Goal: Information Seeking & Learning: Learn about a topic

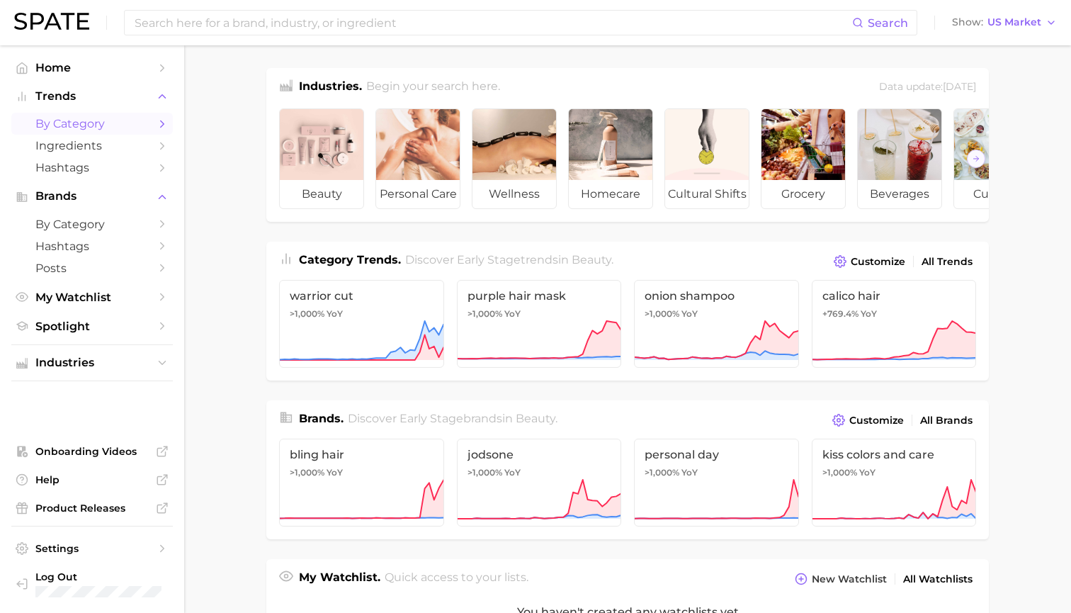
click at [154, 124] on link "by Category" at bounding box center [92, 124] width 162 height 22
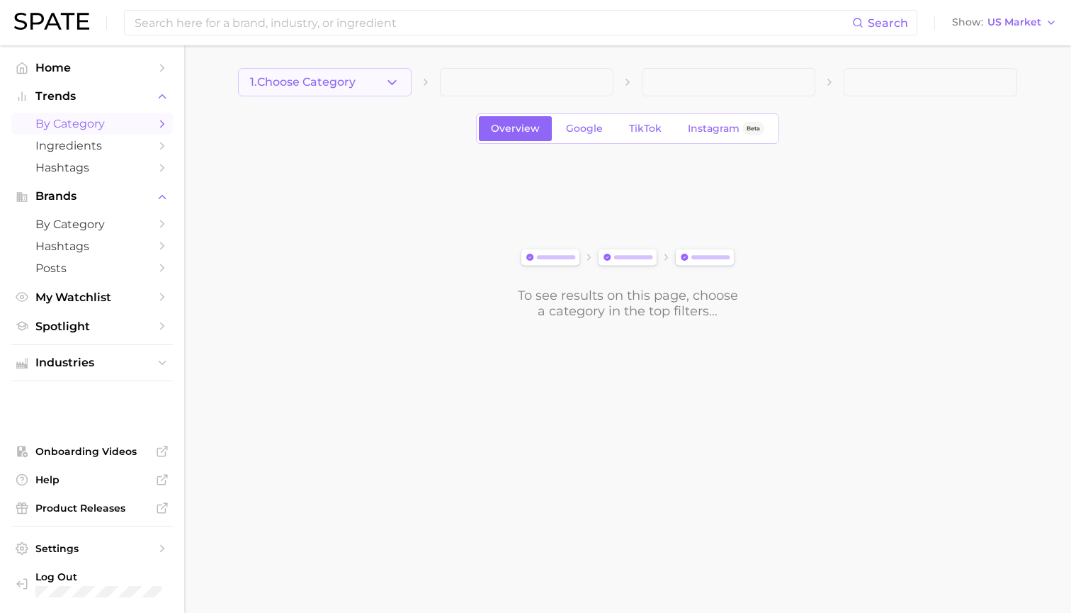
click at [316, 72] on button "1. Choose Category" at bounding box center [325, 82] width 174 height 28
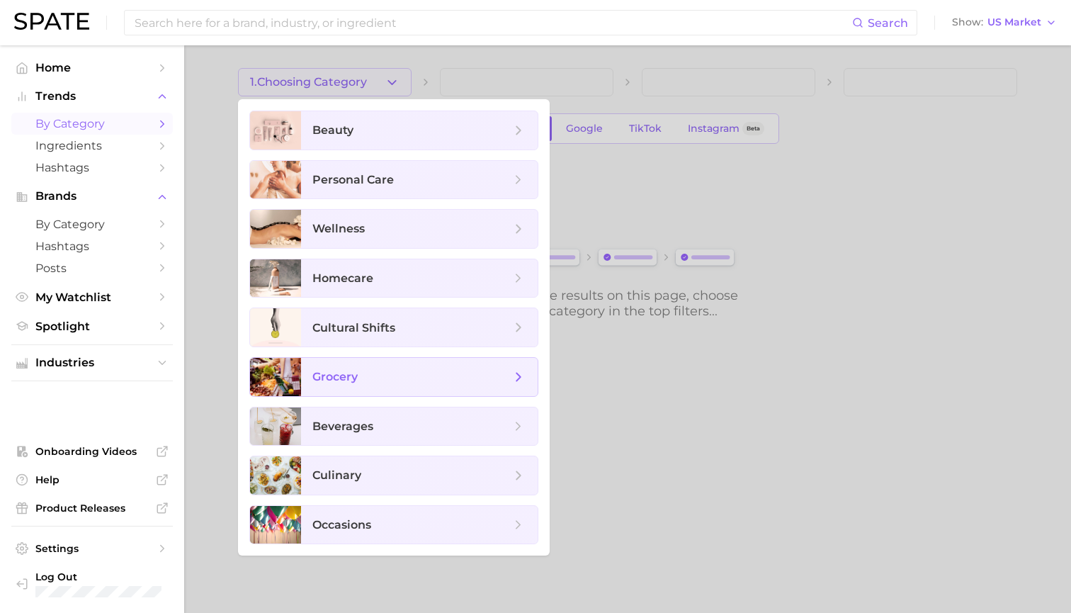
click at [325, 369] on span "grocery" at bounding box center [411, 377] width 198 height 16
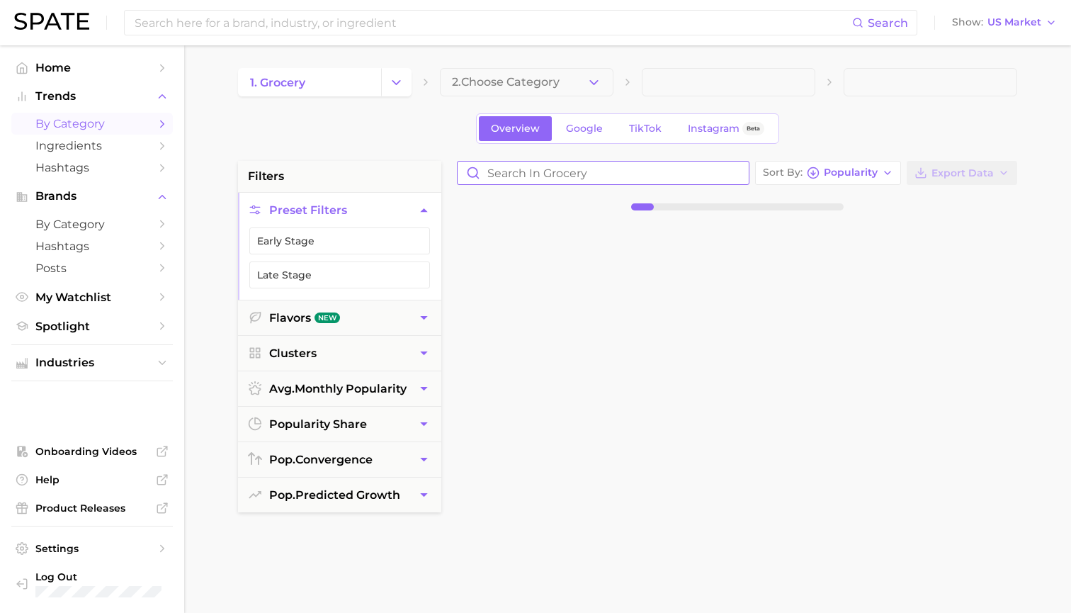
click at [525, 177] on input "Search in grocery" at bounding box center [603, 173] width 291 height 23
type input "miracle [PERSON_NAME]"
click at [119, 358] on span "Industries" at bounding box center [91, 362] width 113 height 13
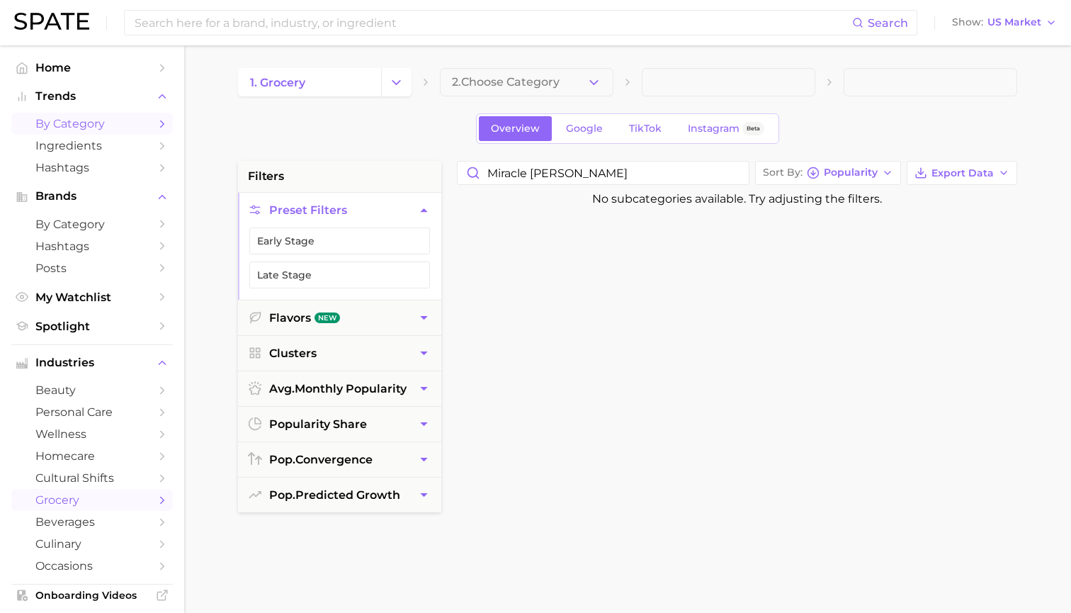
click at [98, 493] on span "grocery" at bounding box center [91, 499] width 113 height 13
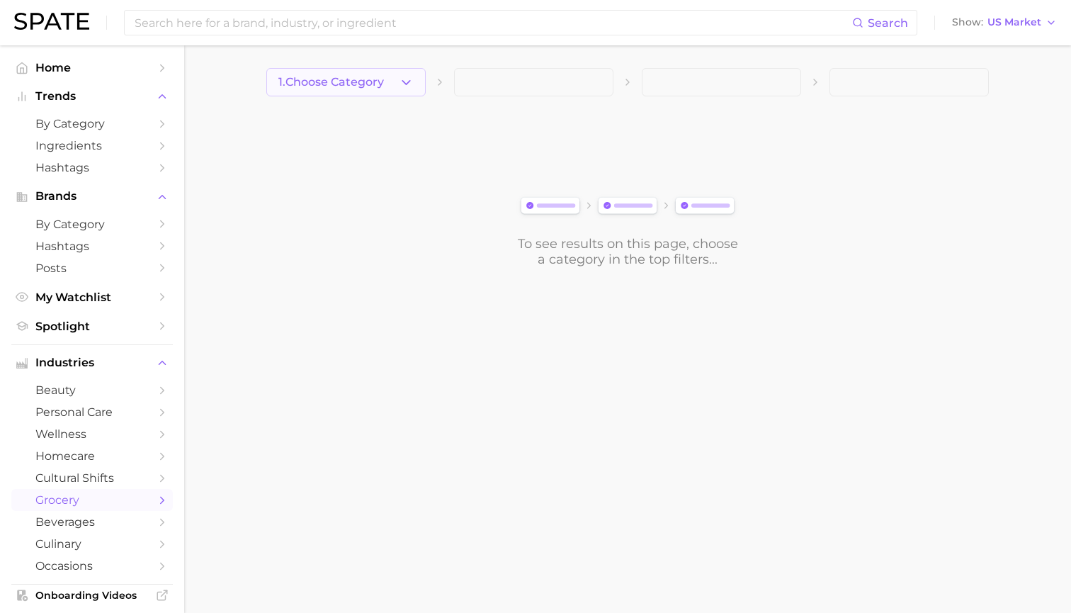
click at [390, 70] on button "1. Choose Category" at bounding box center [345, 82] width 159 height 28
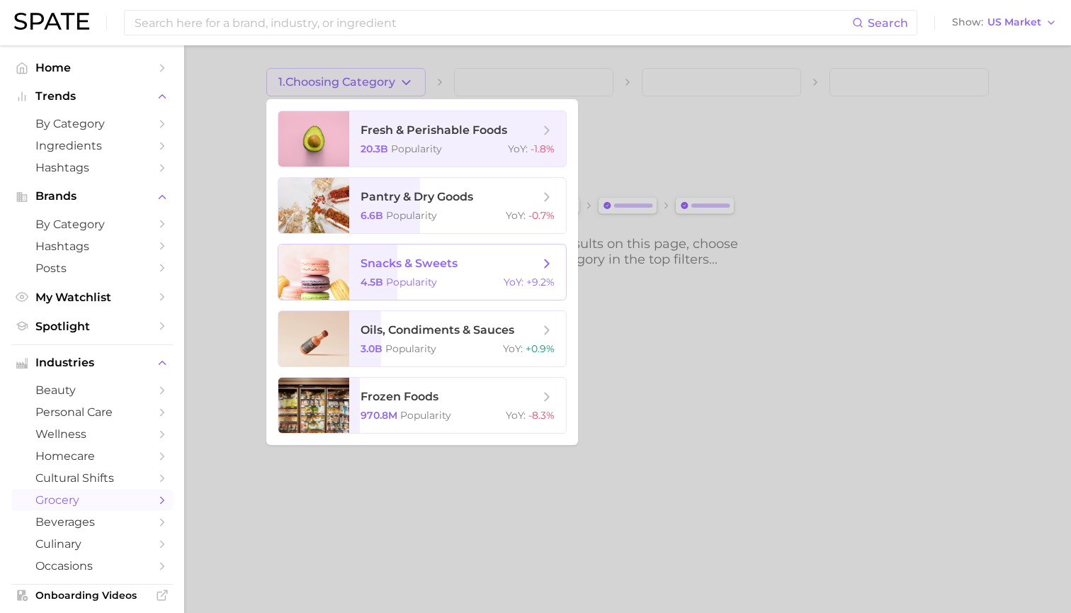
click at [390, 273] on span "snacks & sweets 4.5b Popularity YoY : +9.2%" at bounding box center [457, 271] width 217 height 55
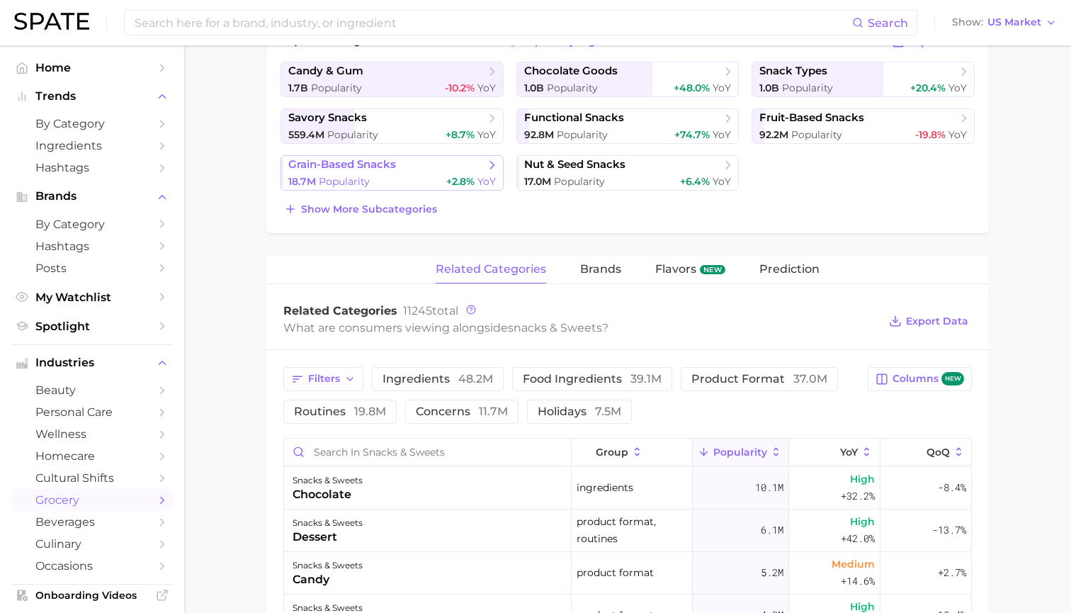
scroll to position [358, 0]
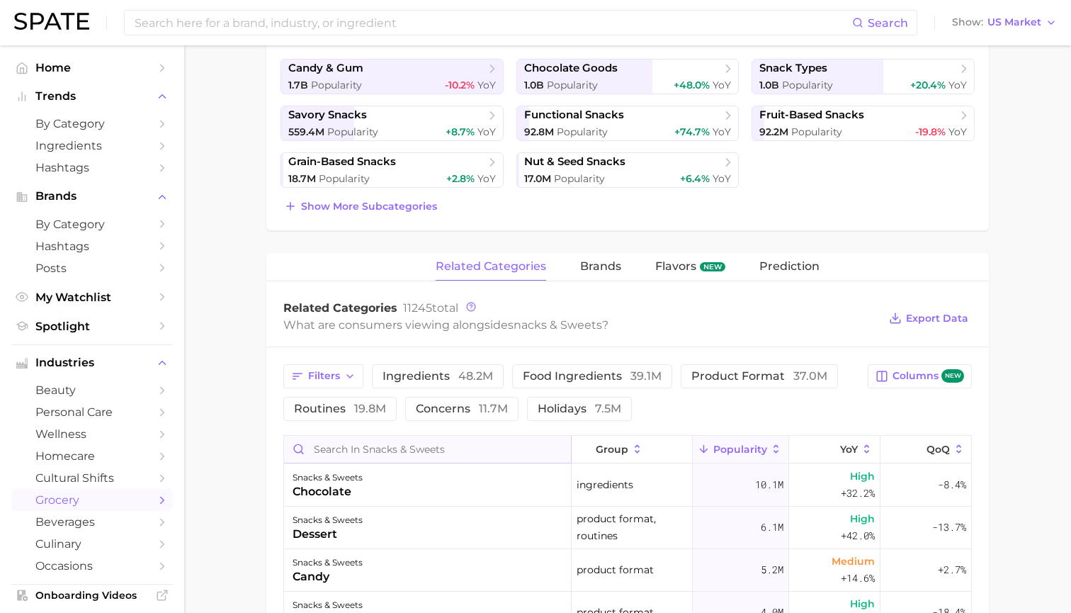
click at [392, 454] on input "Search in snacks & sweets" at bounding box center [427, 449] width 287 height 27
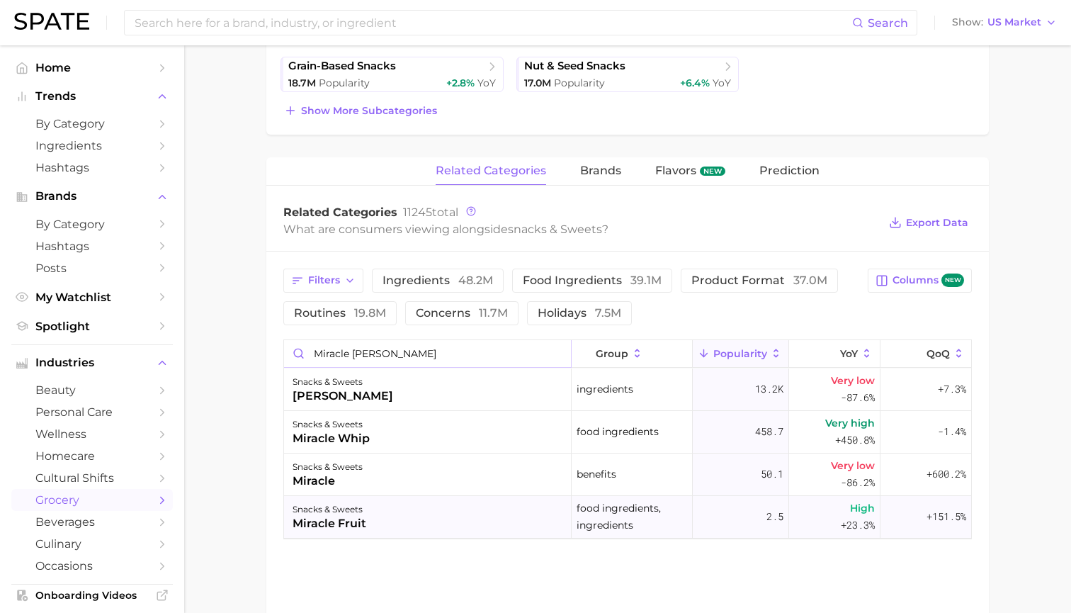
scroll to position [454, 0]
click at [368, 512] on div "snacks & sweets miracle fruit" at bounding box center [428, 517] width 288 height 43
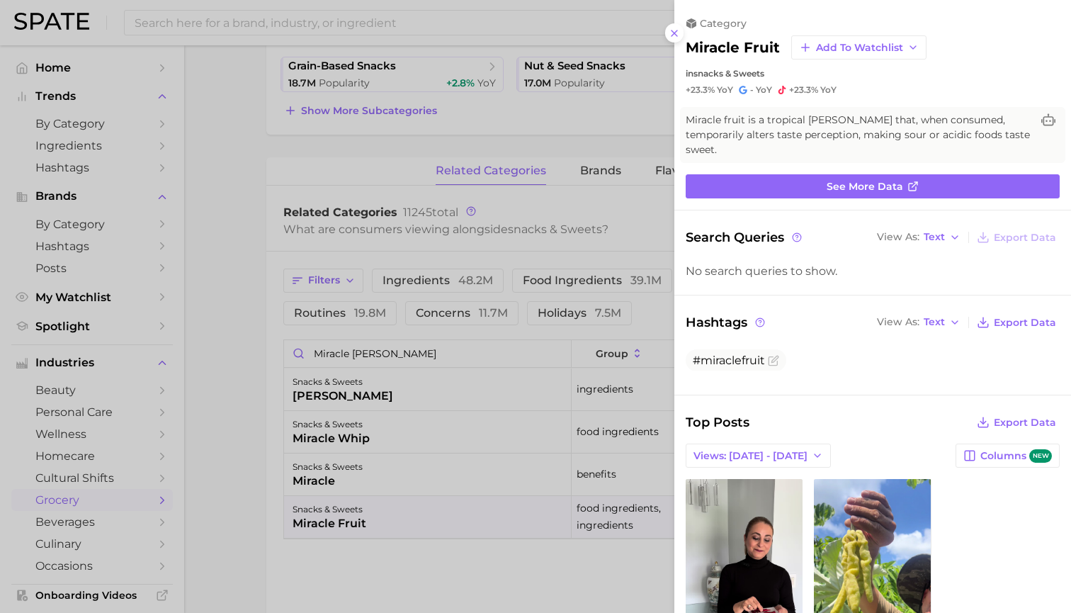
scroll to position [0, 0]
click at [242, 293] on div at bounding box center [535, 306] width 1071 height 613
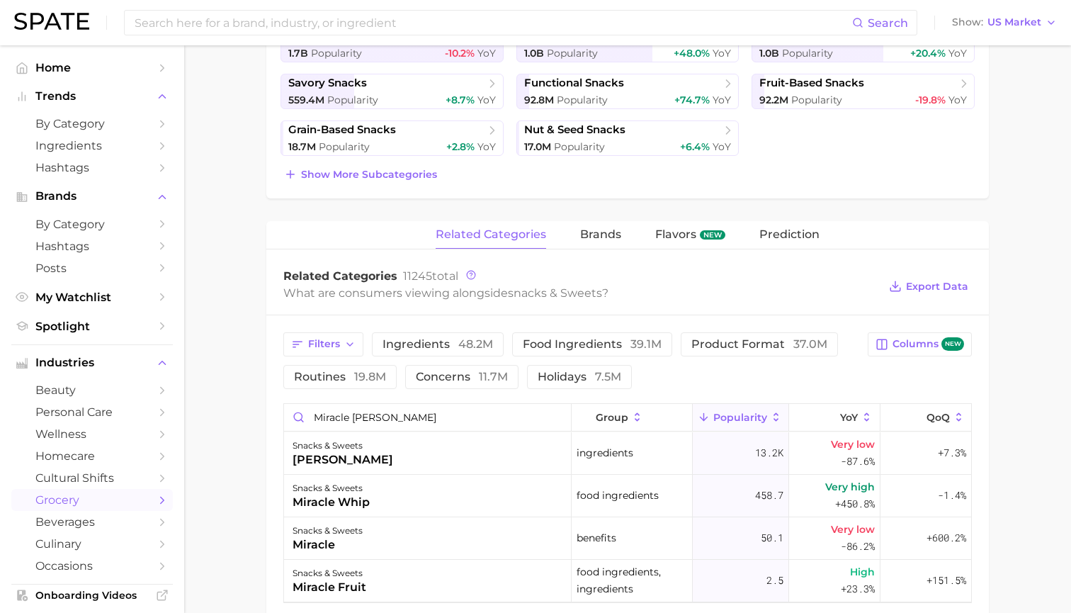
scroll to position [539, 0]
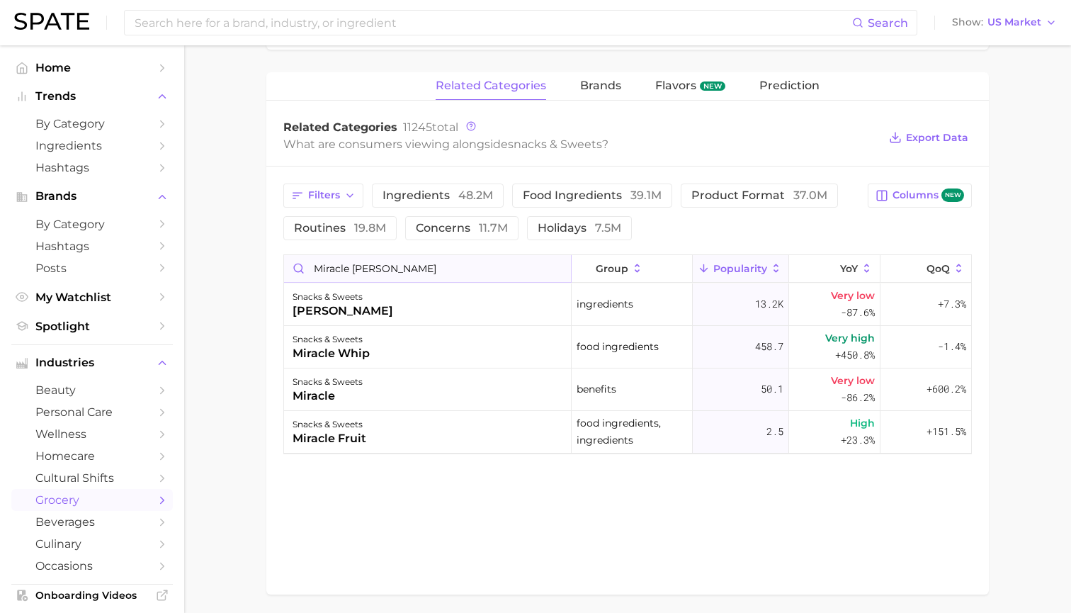
click at [396, 266] on input "miracle [PERSON_NAME]" at bounding box center [427, 268] width 287 height 27
drag, startPoint x: 395, startPoint y: 266, endPoint x: 247, endPoint y: 261, distance: 147.4
click at [247, 261] on main "1. snacks & sweets 2. Subcategory Overview Google TikTok Instagram Beta snacks …" at bounding box center [627, 85] width 887 height 1159
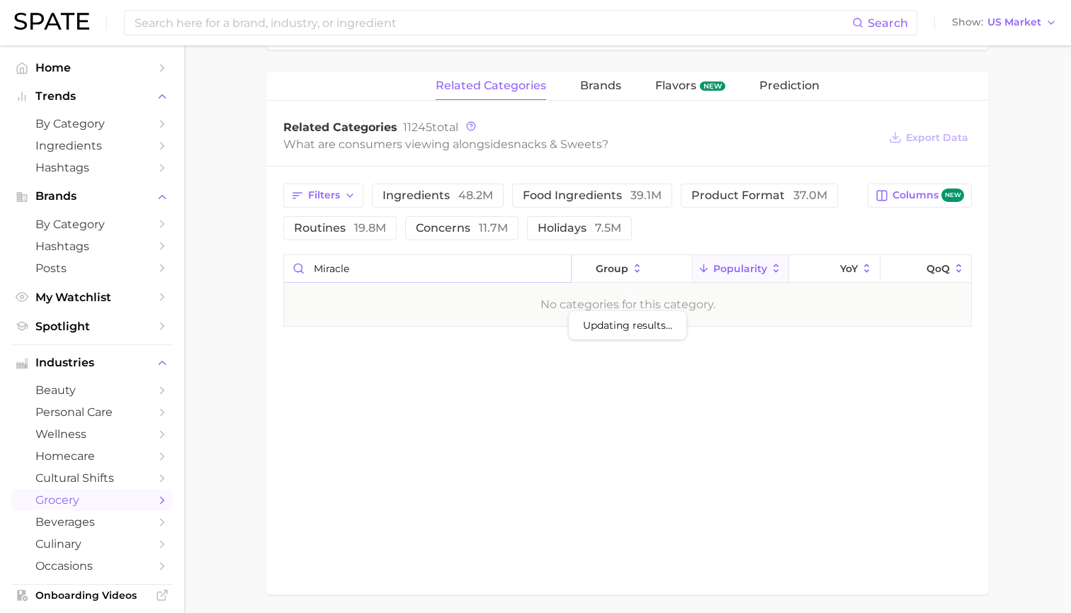
type input "miracle"
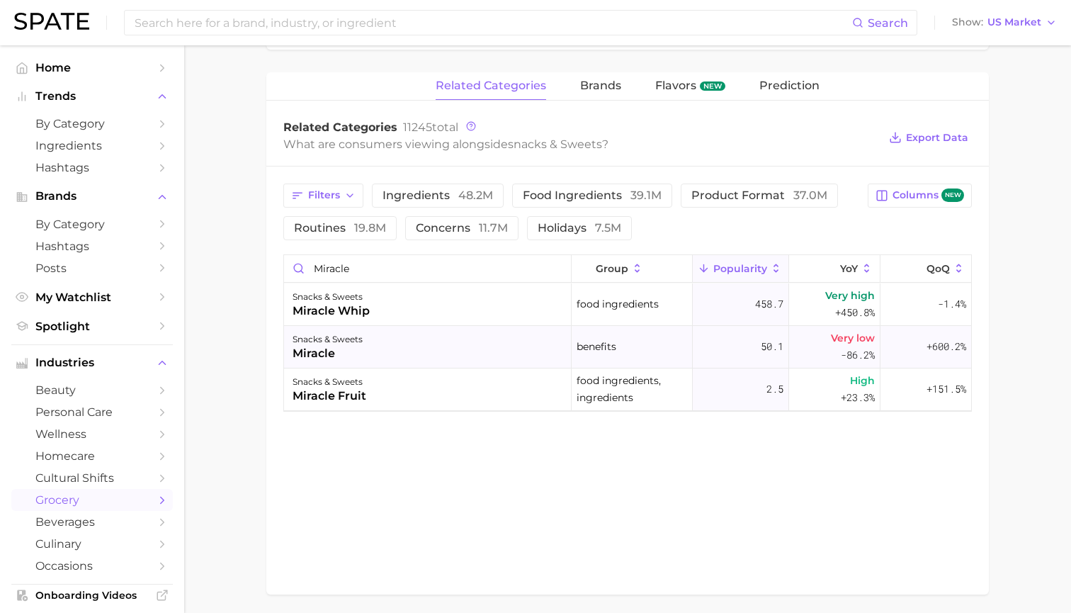
click at [315, 352] on div "miracle" at bounding box center [328, 353] width 70 height 17
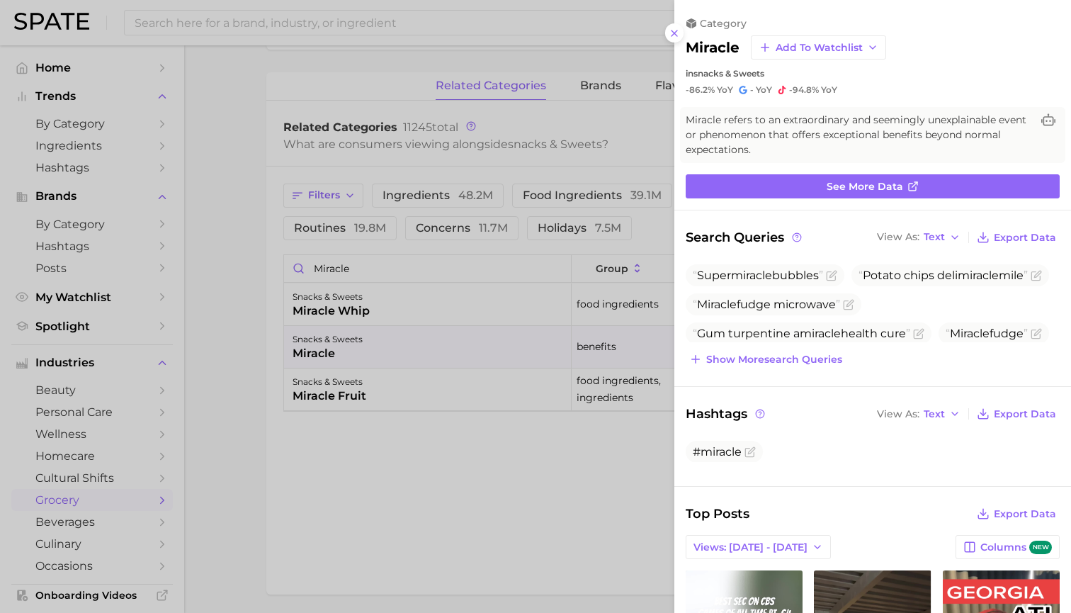
scroll to position [0, 0]
click at [140, 170] on div at bounding box center [535, 306] width 1071 height 613
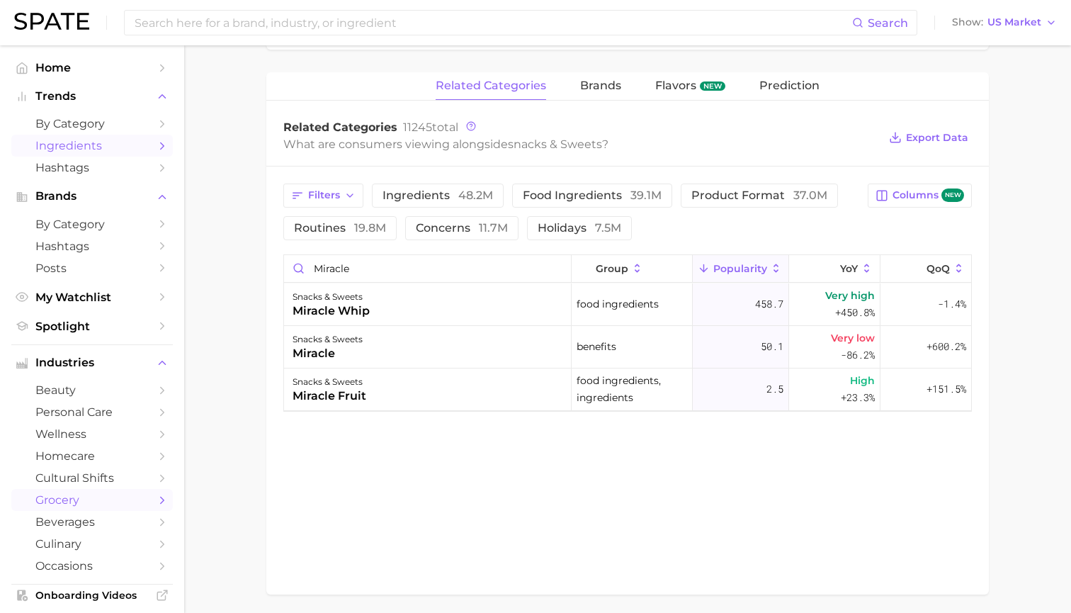
click at [151, 146] on link "Ingredients" at bounding box center [92, 146] width 162 height 22
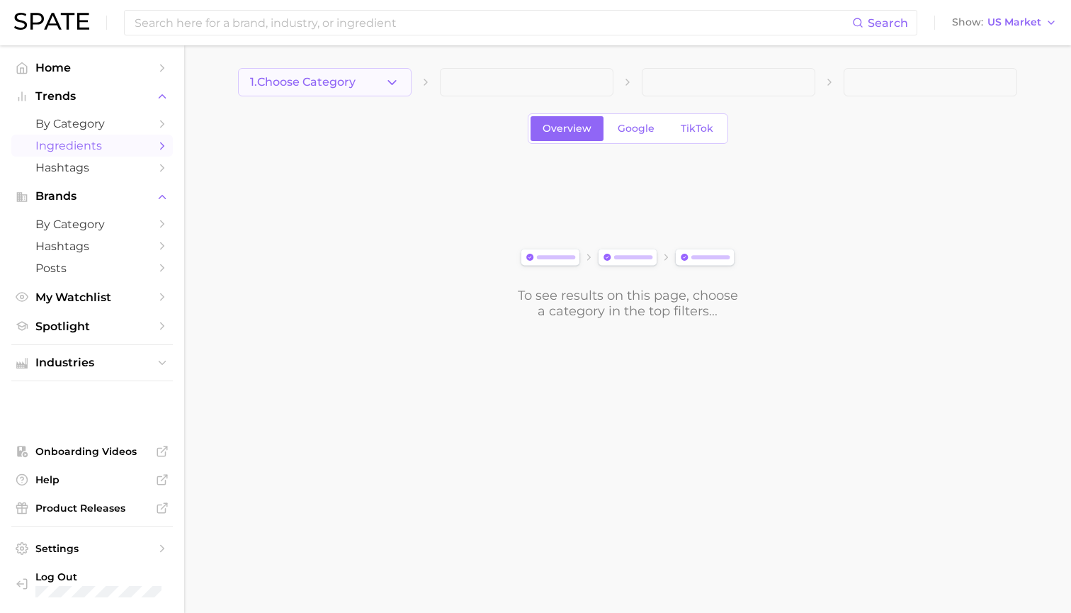
click at [300, 91] on button "1. Choose Category" at bounding box center [325, 82] width 174 height 28
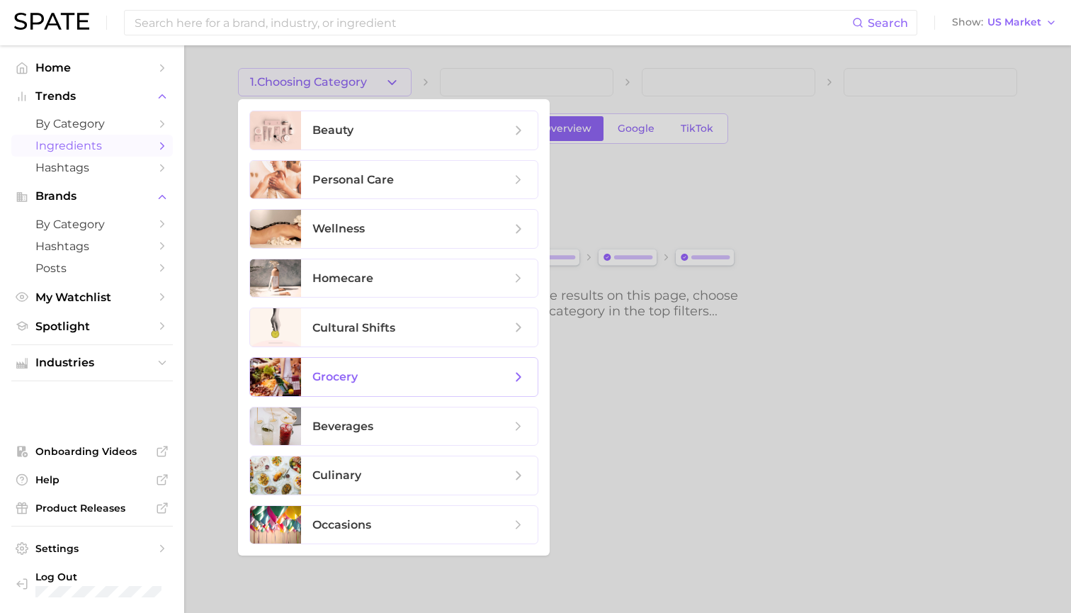
click at [329, 386] on span "grocery" at bounding box center [419, 377] width 237 height 38
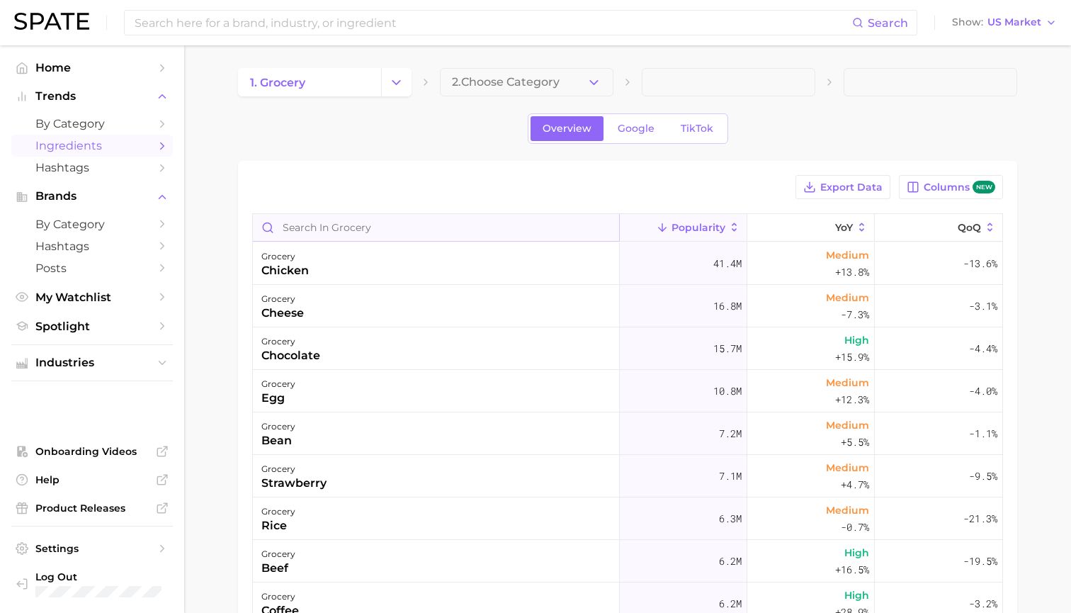
click at [355, 232] on input "Search in grocery" at bounding box center [436, 227] width 366 height 27
type input "miraculin"
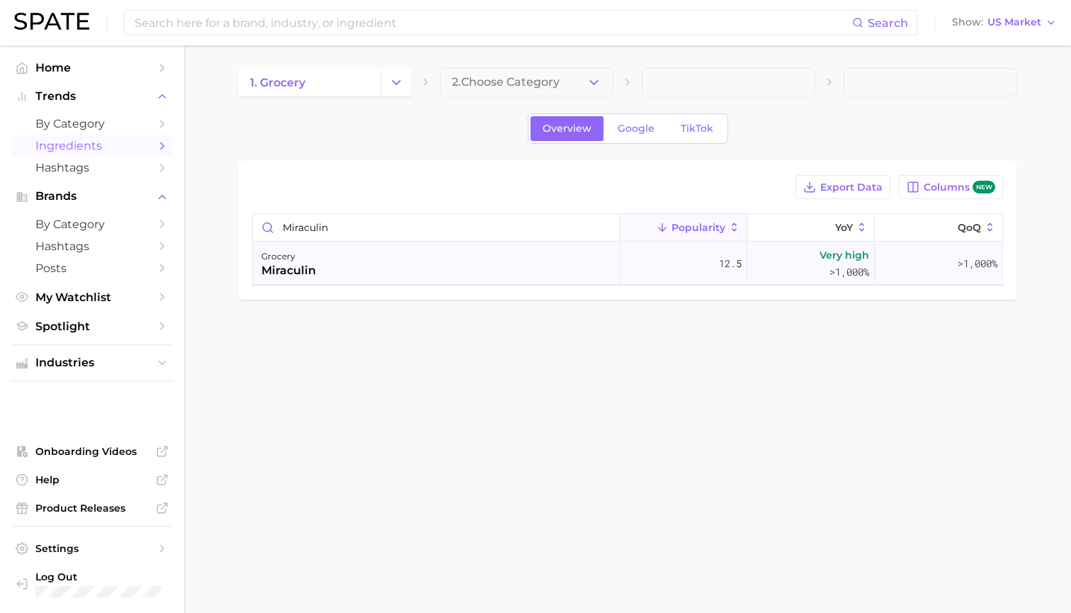
click at [359, 276] on div "grocery miraculin" at bounding box center [436, 263] width 367 height 43
